Goal: Use online tool/utility: Utilize a website feature to perform a specific function

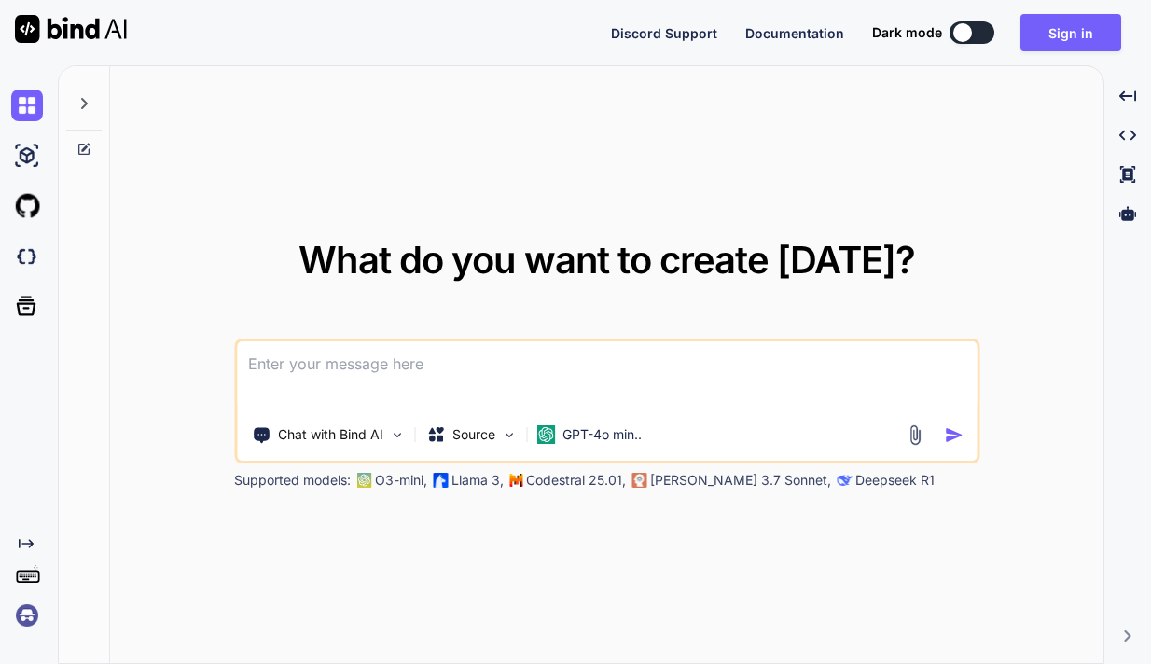
click at [983, 30] on button at bounding box center [971, 32] width 45 height 22
type textarea "x"
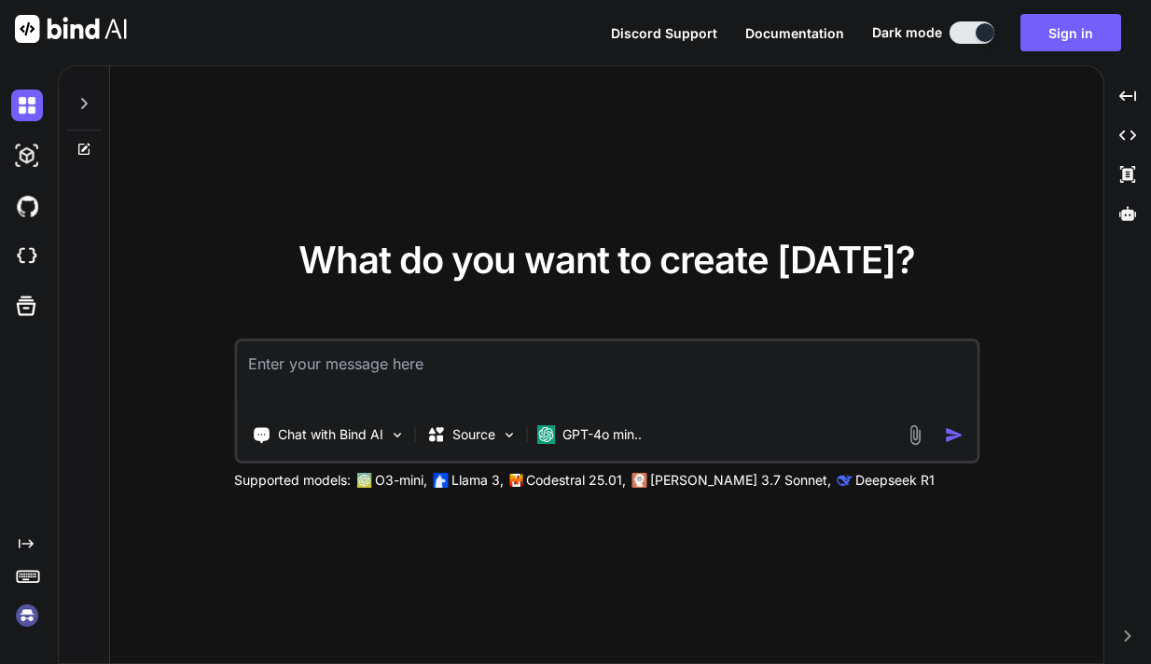
click at [806, 35] on span "Documentation" at bounding box center [794, 33] width 99 height 16
click at [1129, 137] on icon "Created with Pixso." at bounding box center [1127, 135] width 17 height 17
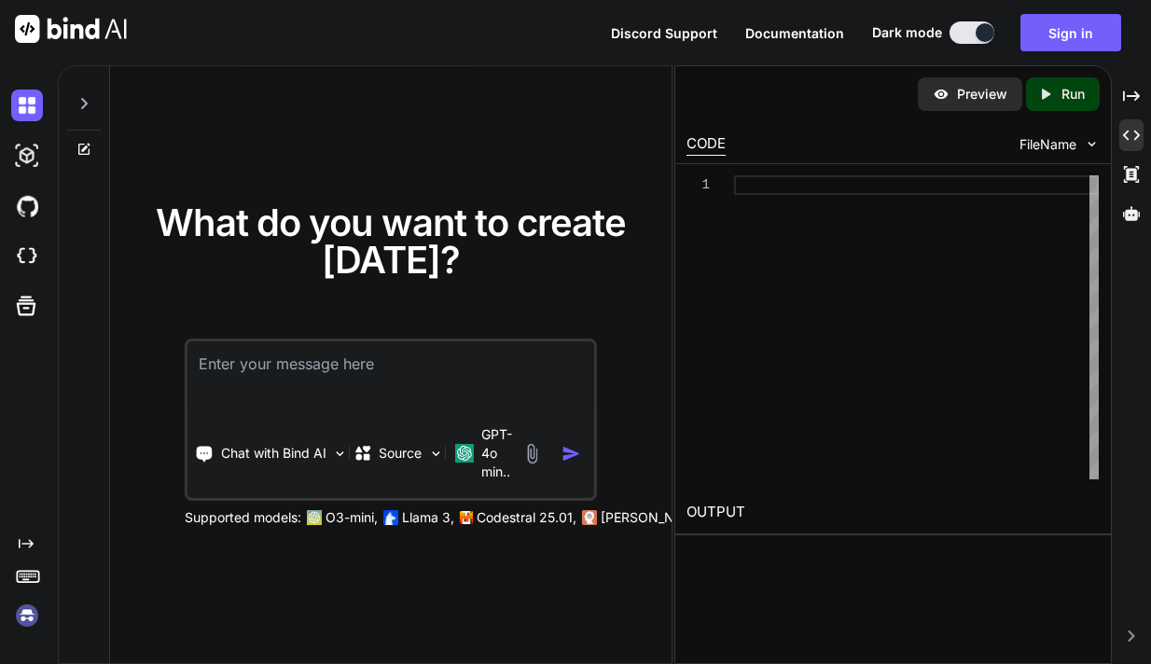
click at [276, 372] on textarea at bounding box center [390, 375] width 407 height 69
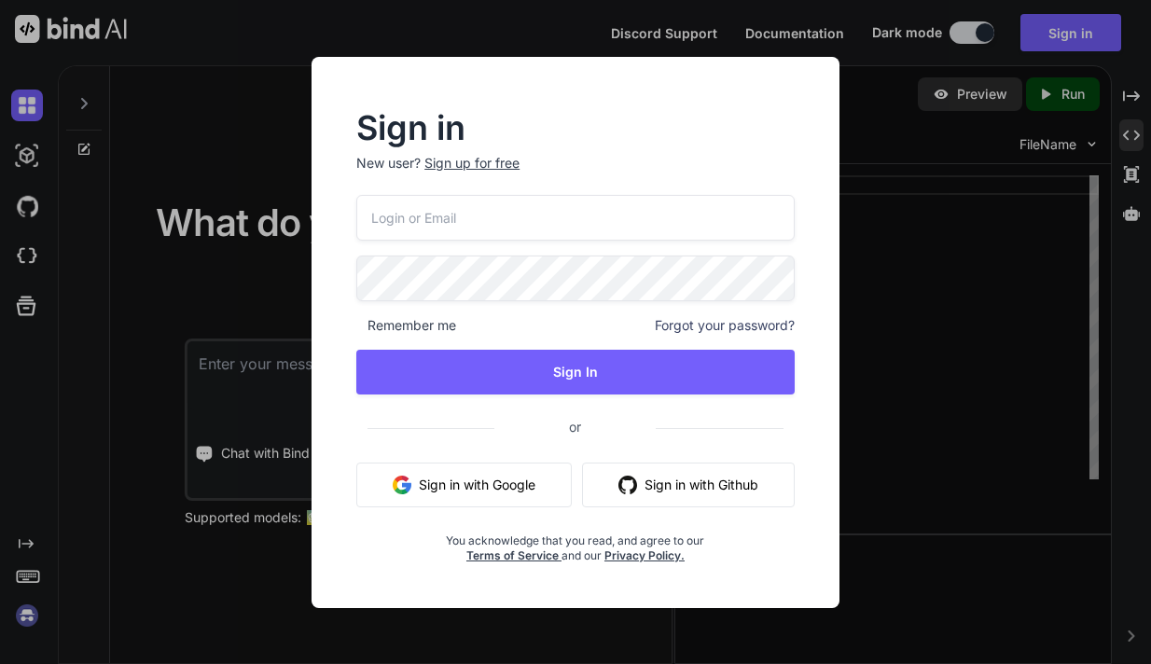
click at [451, 492] on button "Sign in with Google" at bounding box center [463, 485] width 215 height 45
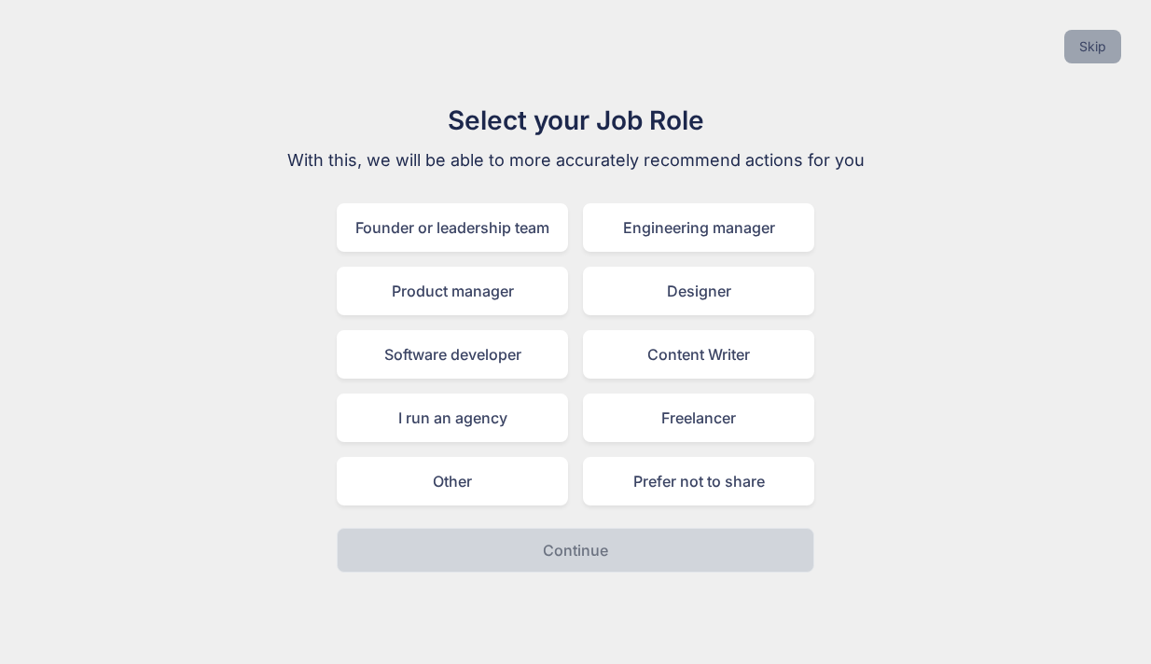
click at [1097, 47] on button "Skip" at bounding box center [1092, 47] width 57 height 34
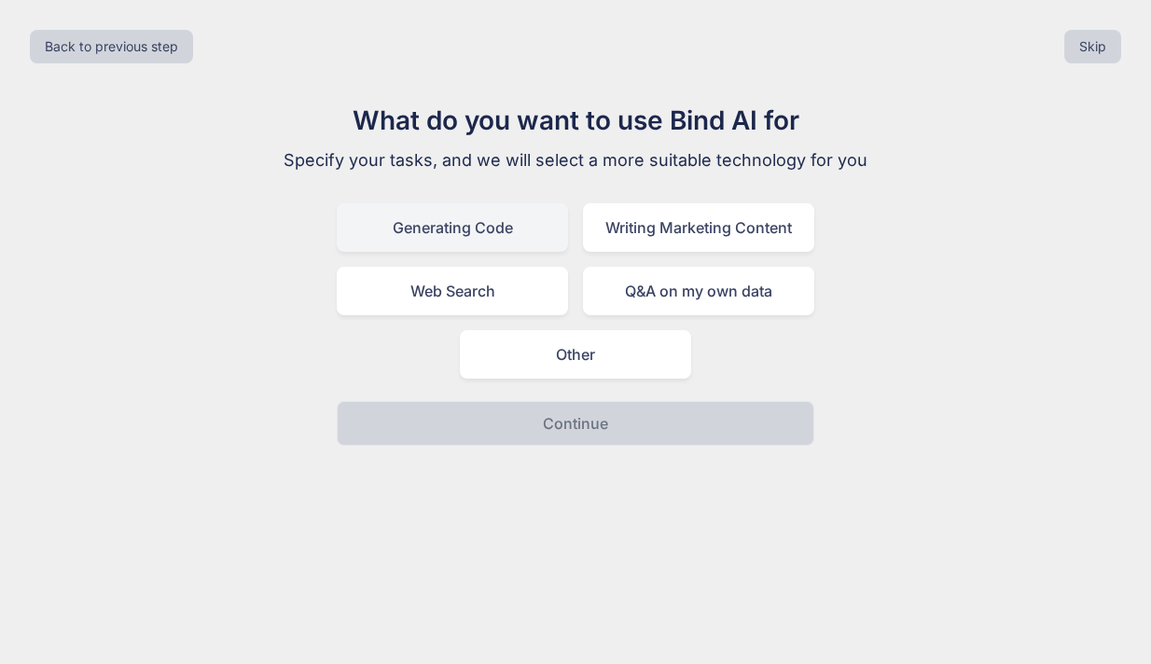
click at [476, 233] on div "Generating Code" at bounding box center [452, 227] width 231 height 49
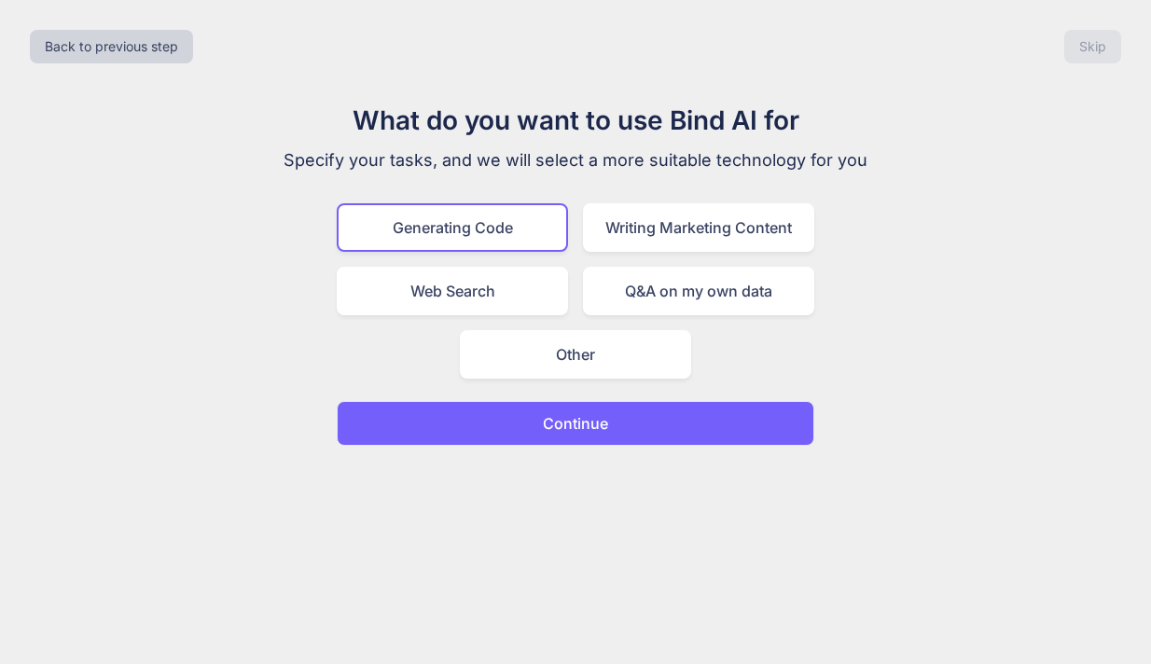
click at [587, 426] on p "Continue" at bounding box center [575, 423] width 65 height 22
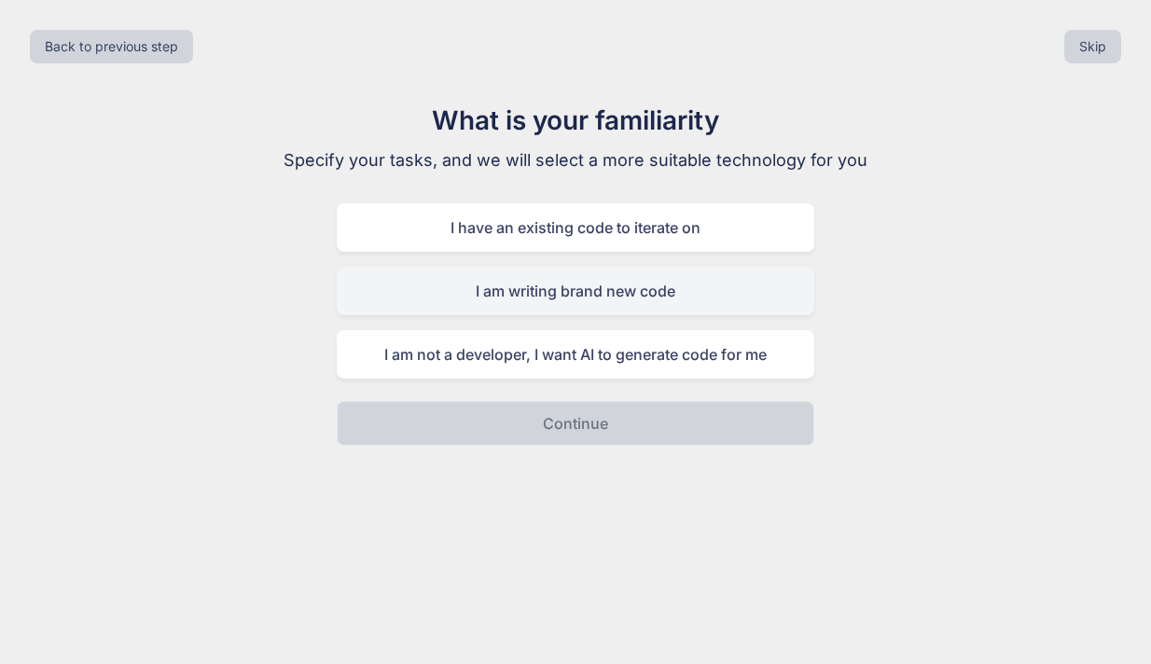
click at [627, 293] on div "I am writing brand new code" at bounding box center [576, 291] width 478 height 49
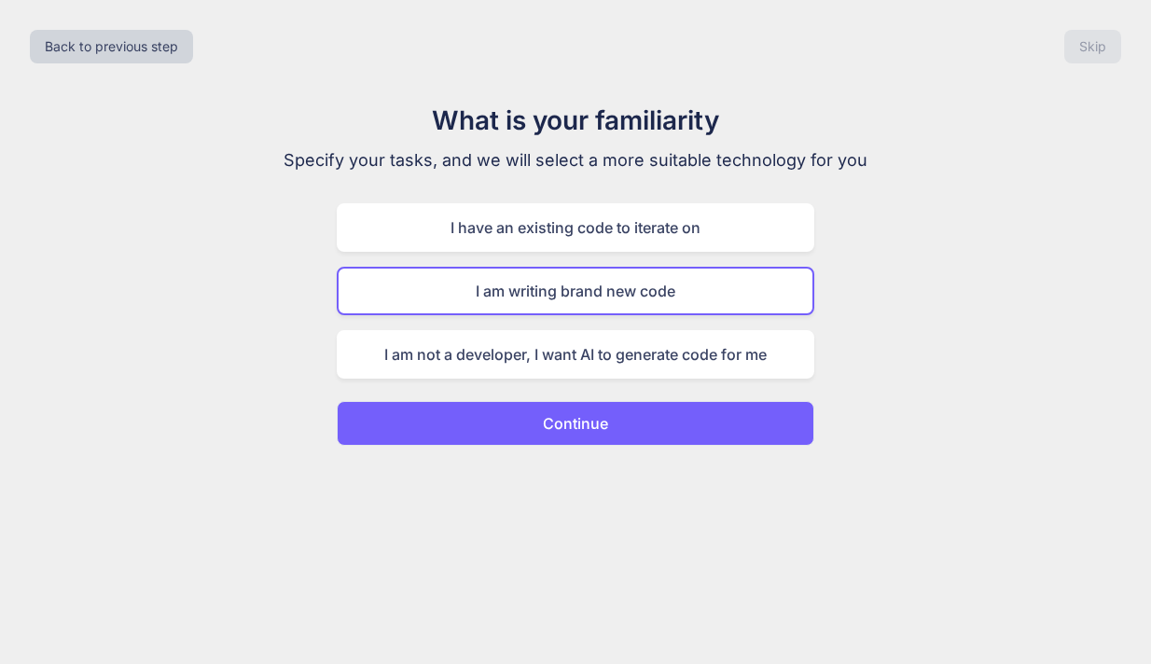
click at [656, 419] on button "Continue" at bounding box center [576, 423] width 478 height 45
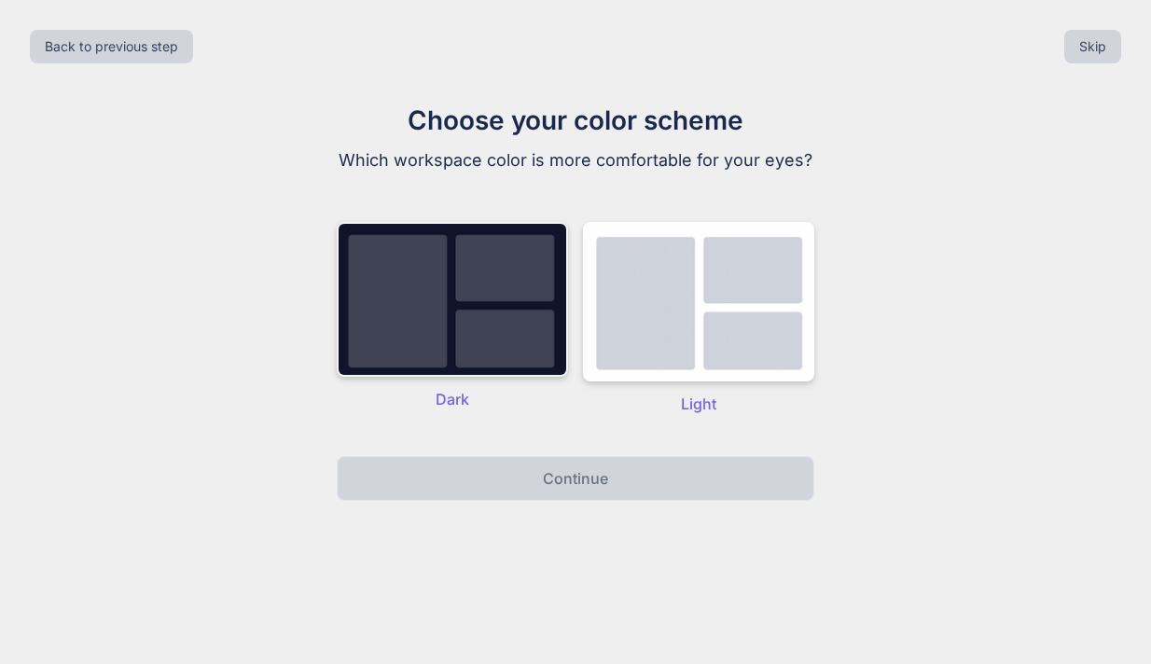
click at [523, 298] on img at bounding box center [452, 299] width 231 height 155
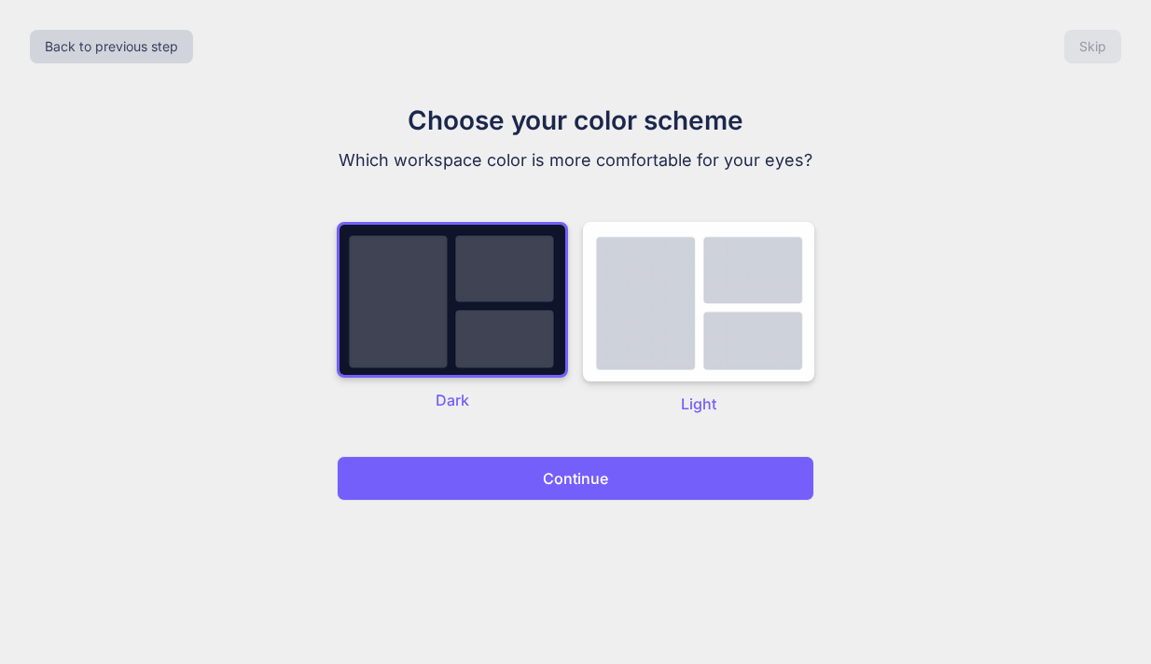
click at [565, 490] on button "Continue" at bounding box center [576, 478] width 478 height 45
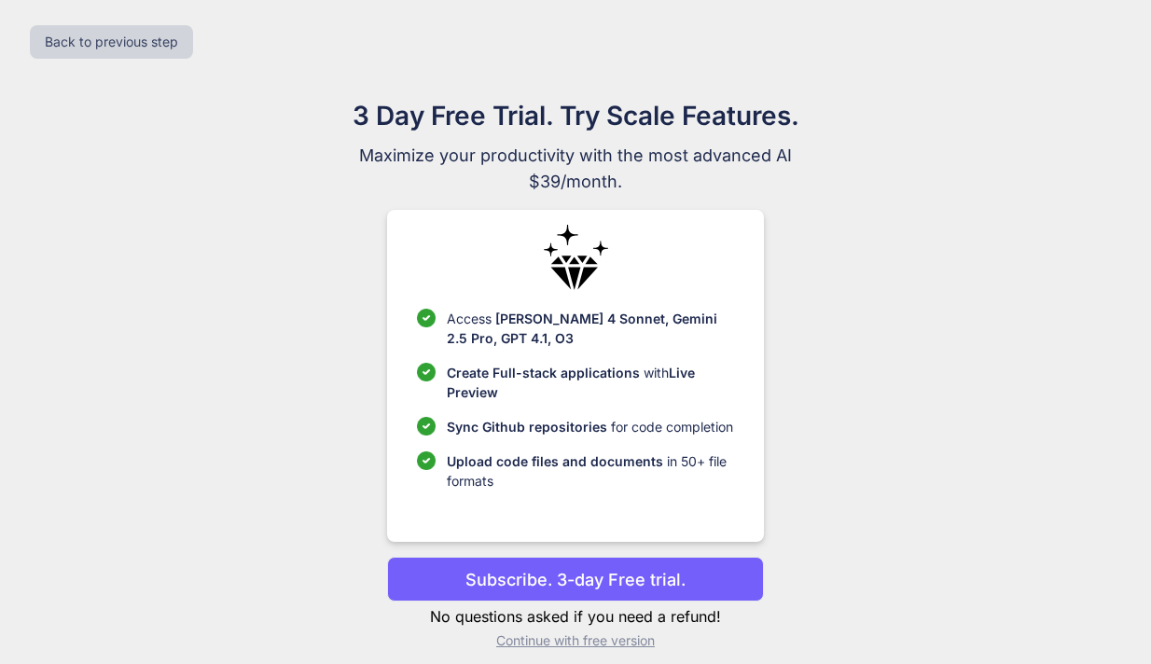
scroll to position [21, 0]
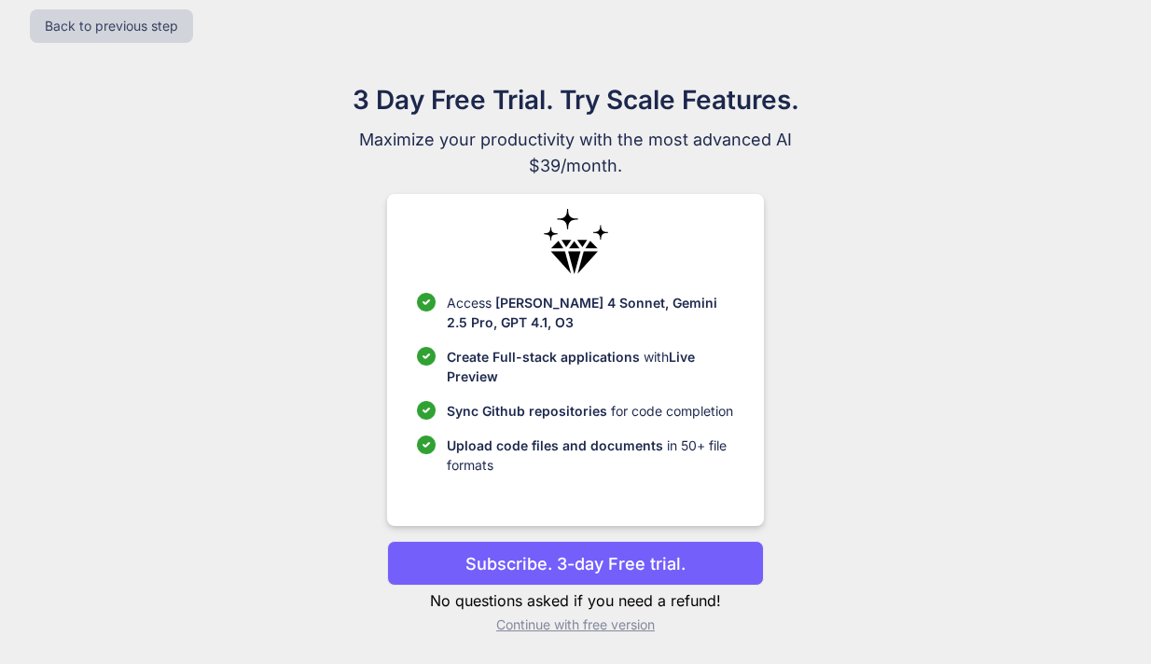
click at [575, 626] on p "Continue with free version" at bounding box center [575, 625] width 376 height 19
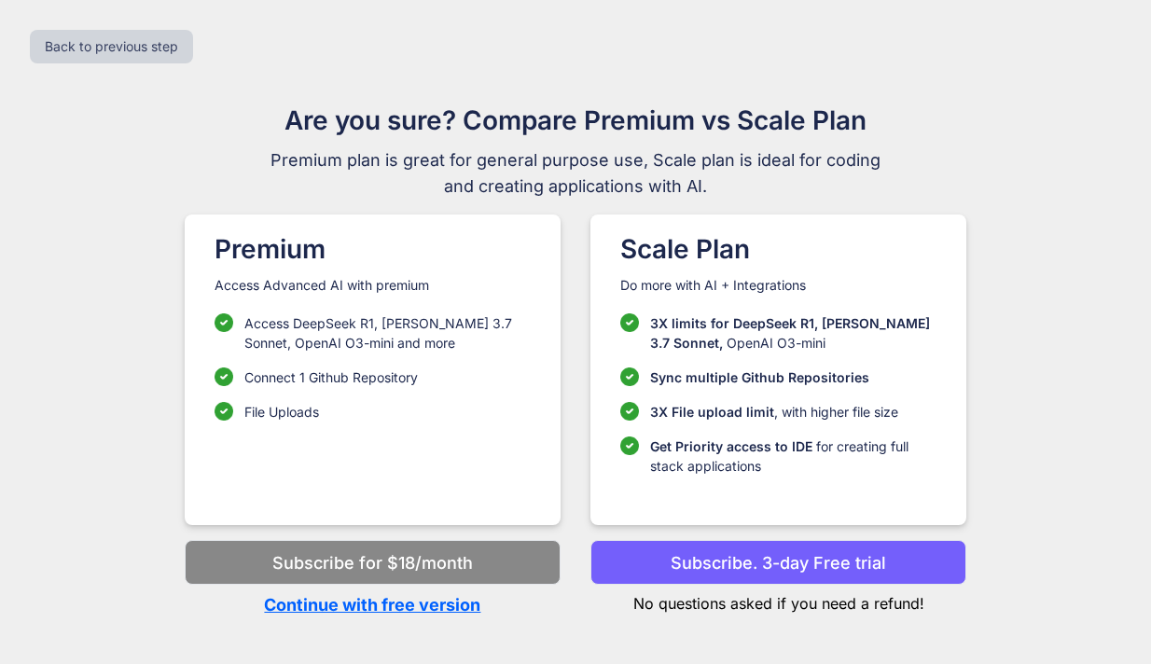
click at [417, 606] on p "Continue with free version" at bounding box center [373, 604] width 376 height 25
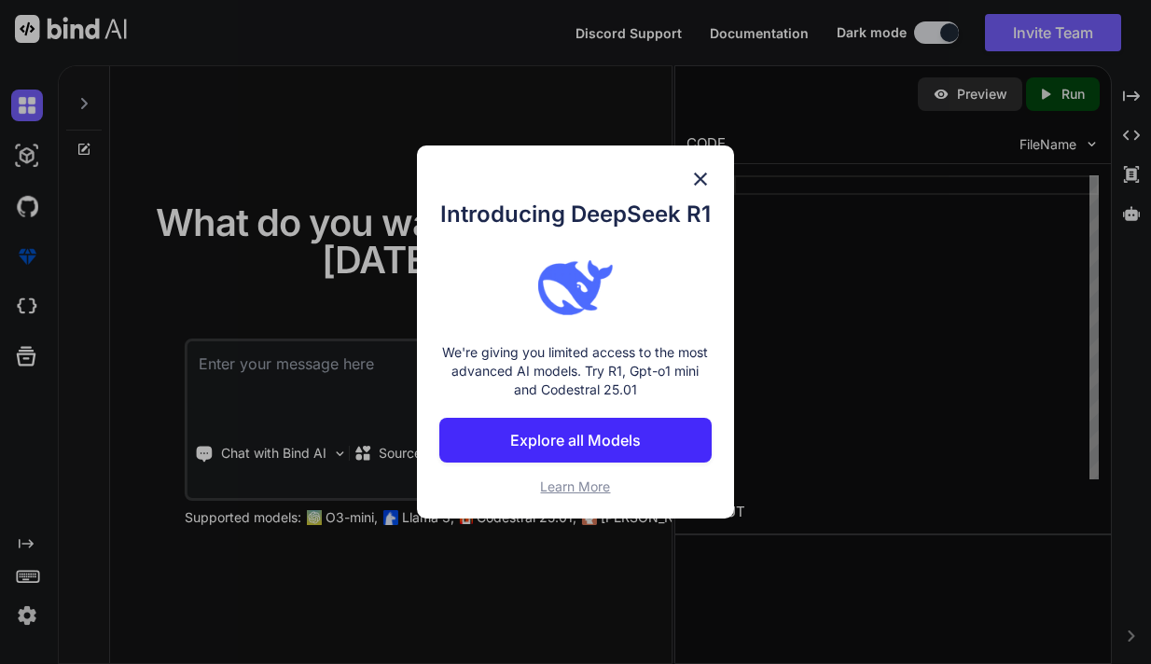
click at [699, 180] on img at bounding box center [700, 179] width 22 height 22
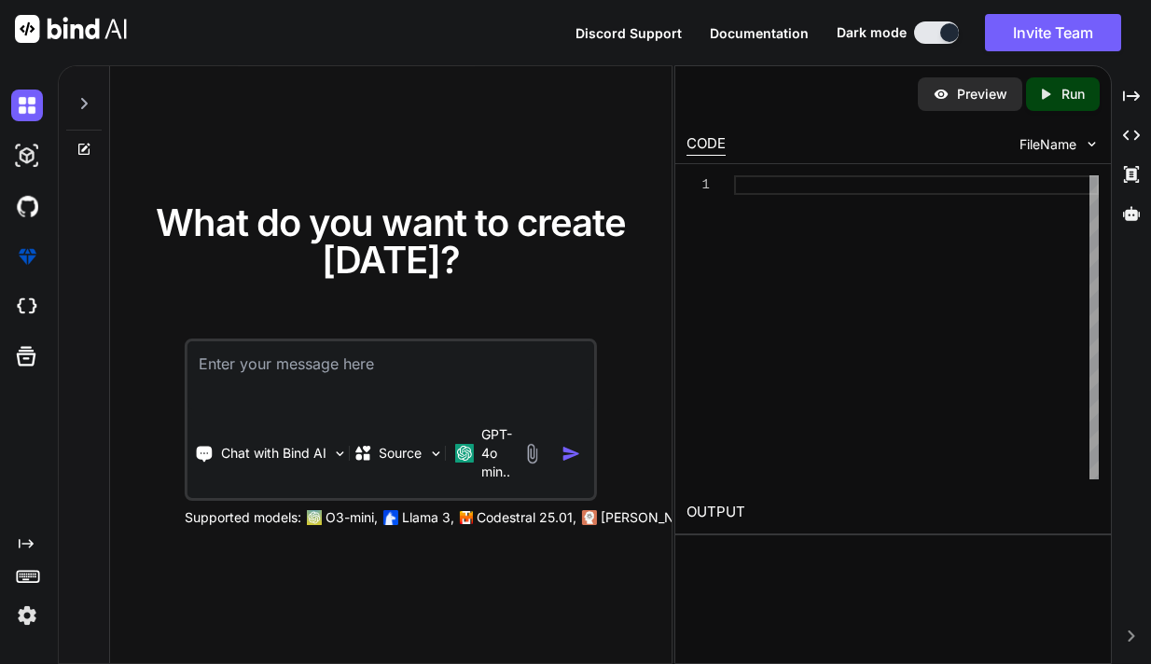
click at [258, 367] on textarea at bounding box center [390, 375] width 407 height 69
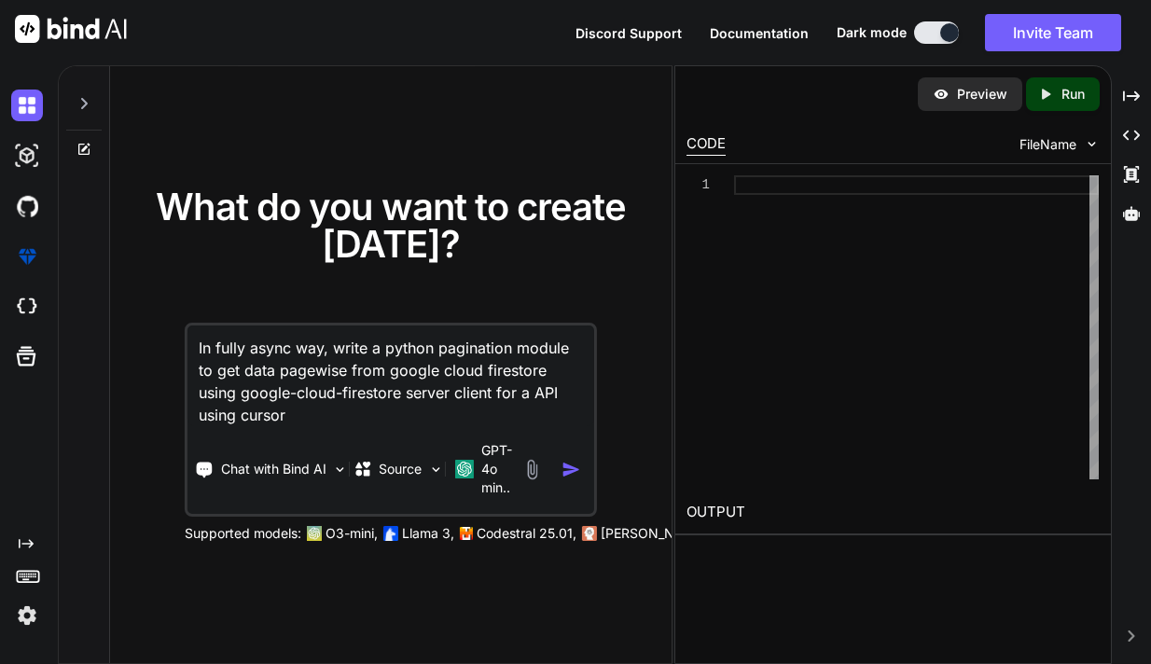
type textarea "In fully async way, write a python pagination module to get data pagewise from …"
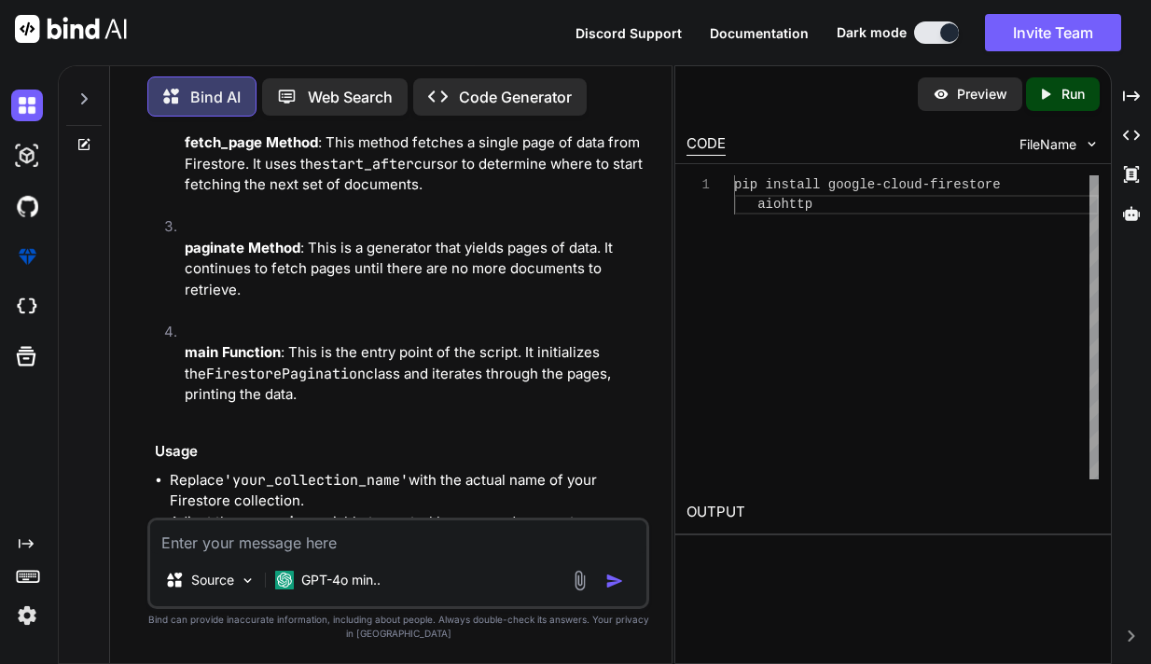
scroll to position [1509, 0]
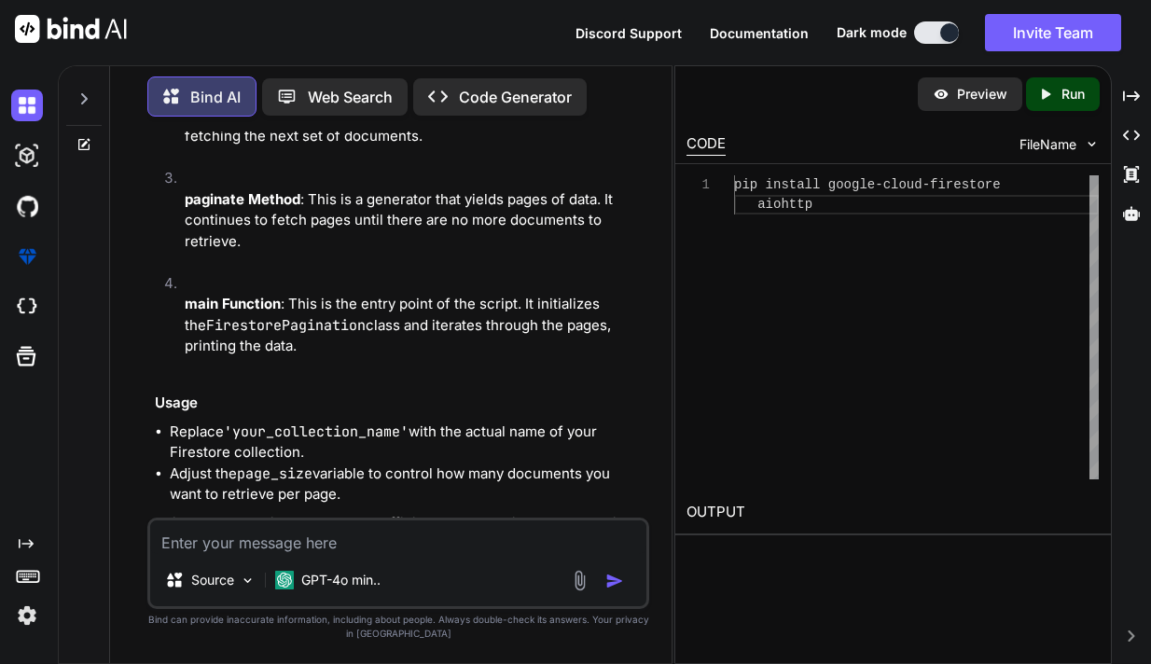
click at [260, 550] on textarea at bounding box center [397, 537] width 495 height 34
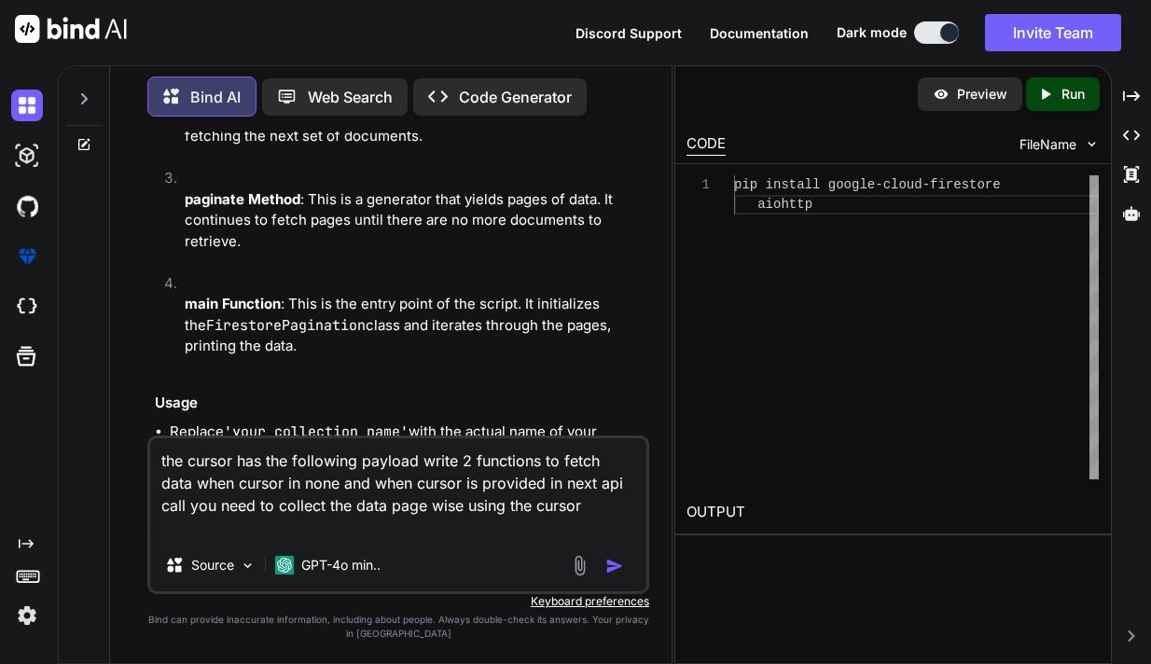
paste textarea "class CursorPayload(BaseModel): collection: str filters: Optional[tuple[str, st…"
type textarea "the cursor has the following payload write 2 functions to fetch data when curso…"
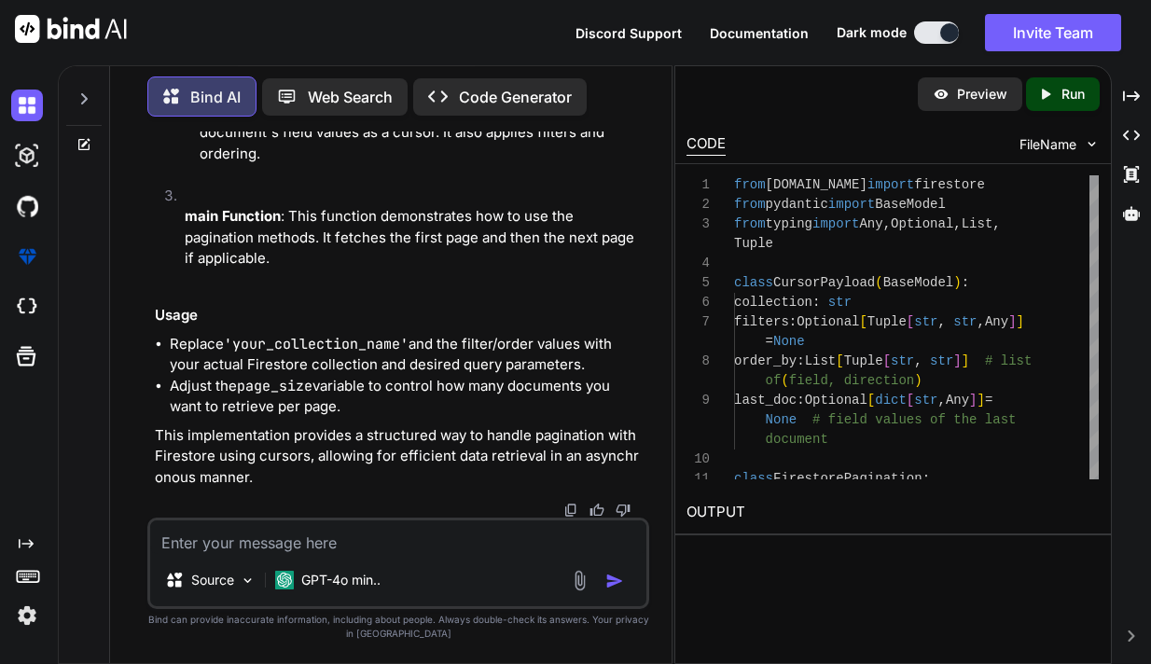
scroll to position [4596, 0]
